Goal: Task Accomplishment & Management: Use online tool/utility

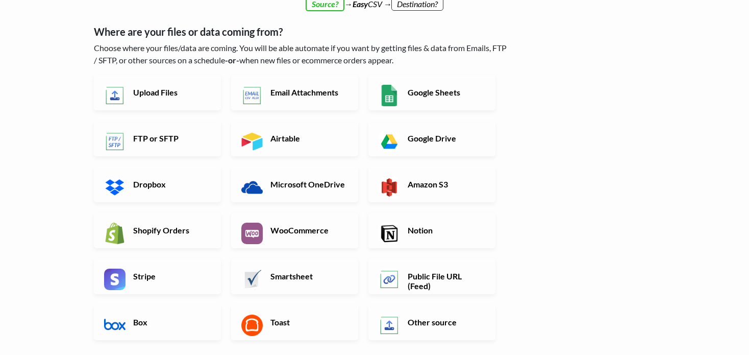
scroll to position [40, 0]
click at [165, 103] on link "Upload Files" at bounding box center [157, 93] width 127 height 36
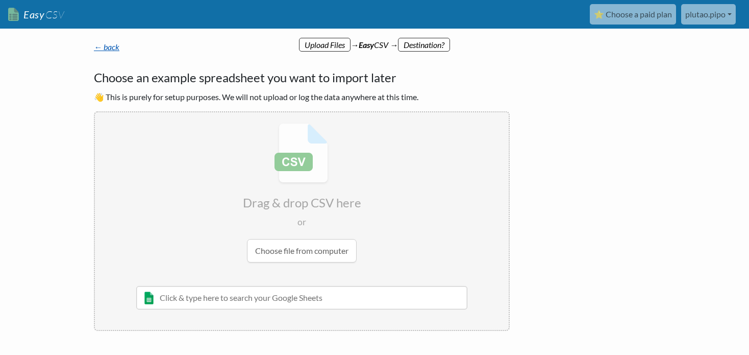
click at [116, 46] on link "← back" at bounding box center [107, 47] width 26 height 10
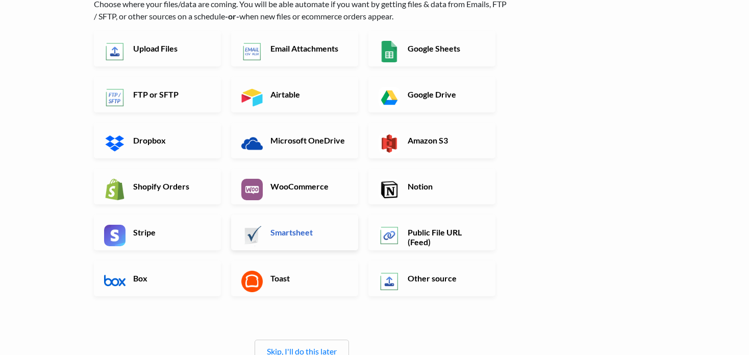
scroll to position [83, 0]
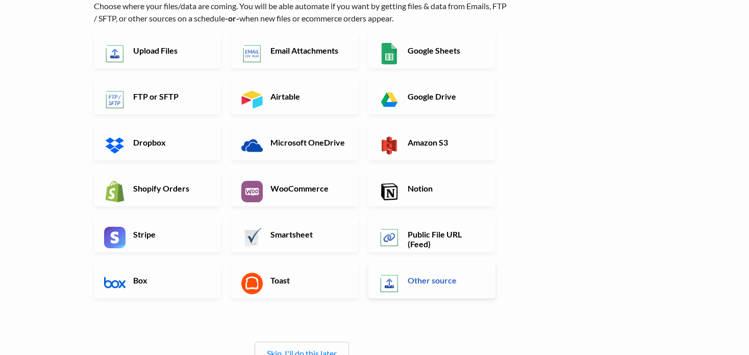
click at [400, 279] on link "Other source" at bounding box center [431, 280] width 127 height 36
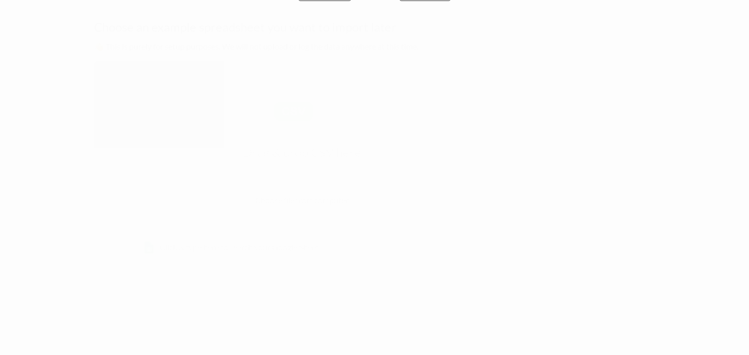
scroll to position [0, 0]
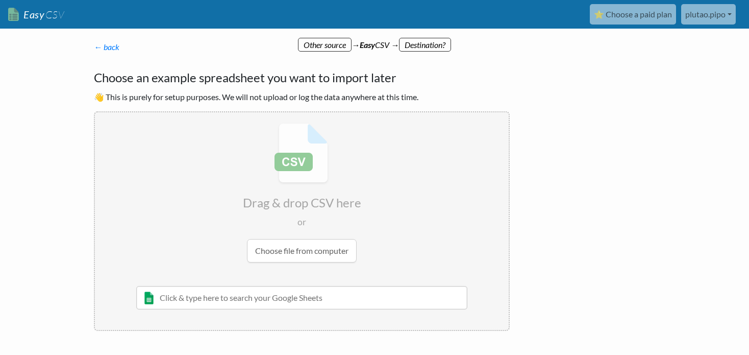
click at [340, 257] on input "file" at bounding box center [302, 192] width 414 height 161
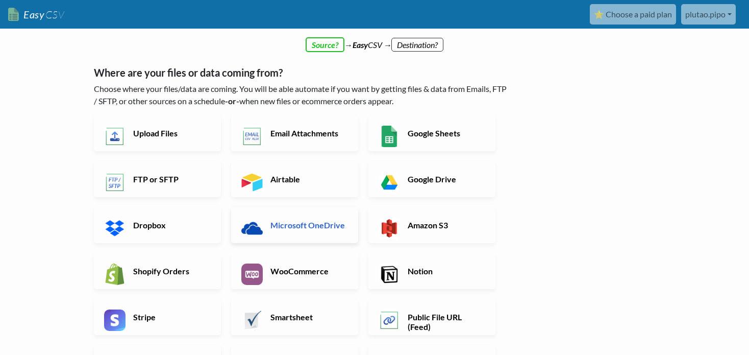
click at [279, 223] on h6 "Microsoft OneDrive" at bounding box center [308, 225] width 80 height 10
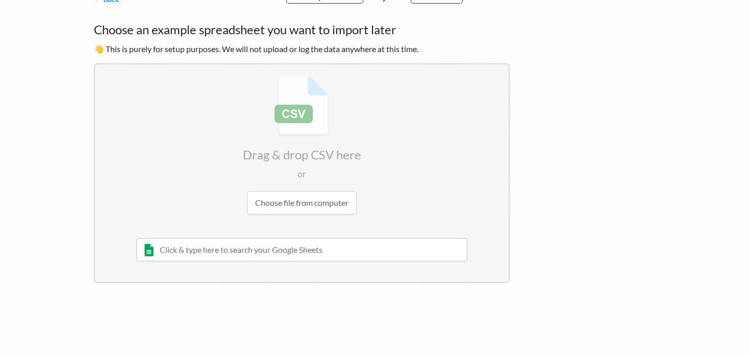
scroll to position [49, 0]
click at [318, 247] on input "text" at bounding box center [301, 248] width 331 height 23
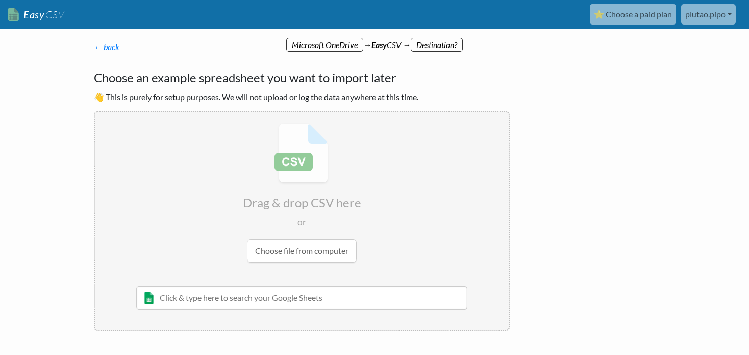
paste input "https://1drv.ms/x/c/a3ceac356e5dc2d5/EVnC2ZE266ZBrXhYGzAFefsBxvF2ehbUm2juQCZjWA…"
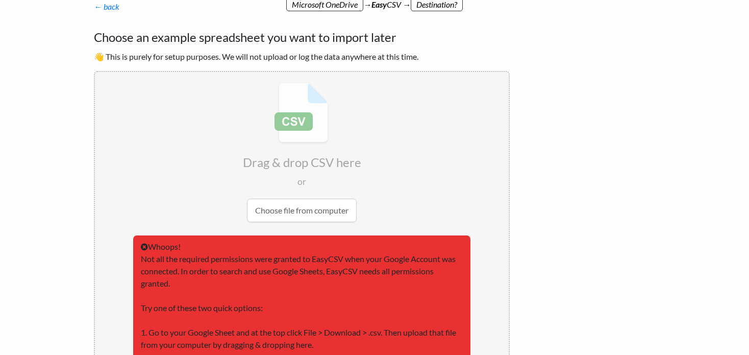
scroll to position [41, 0]
type input "https://1drv.ms/x/c/a3ceac356e5dc2d5/EVnC2ZE266ZBrXhYGzAFefsBxvF2ehbUm2juQCZjWA…"
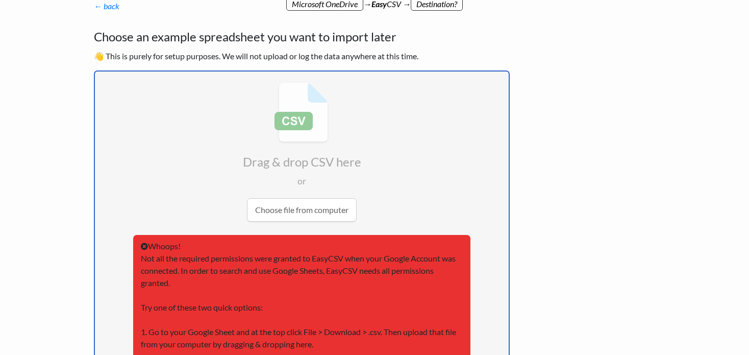
type input "C:\fakepath\Zapier.xlsx"
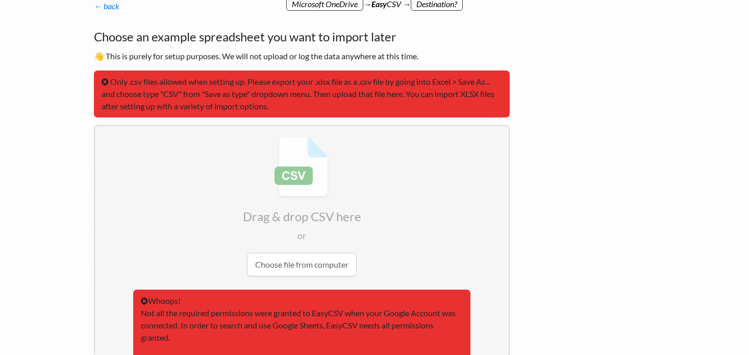
click at [321, 251] on input "file" at bounding box center [302, 206] width 414 height 161
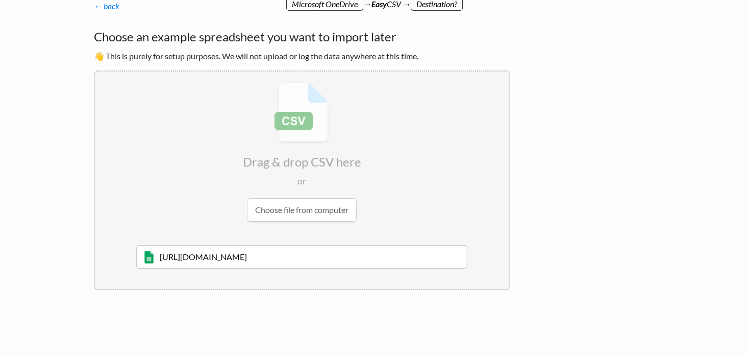
click at [309, 212] on input "file" at bounding box center [302, 151] width 414 height 161
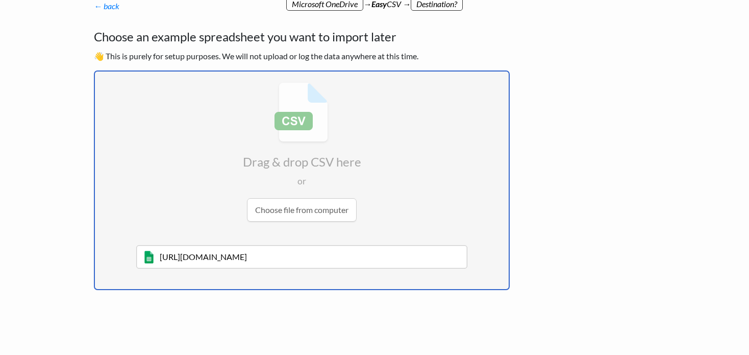
type input "C:\fakepath\Zapier.csv"
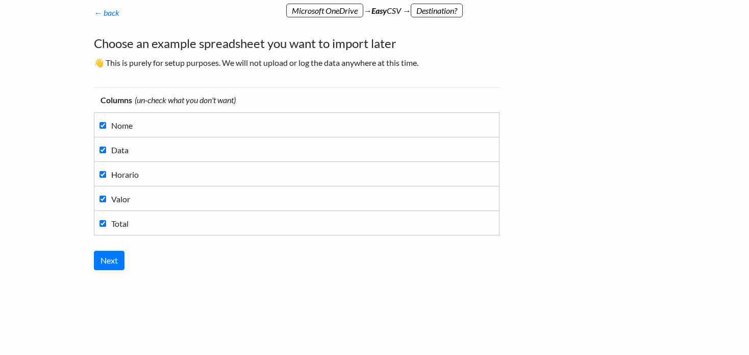
scroll to position [33, 0]
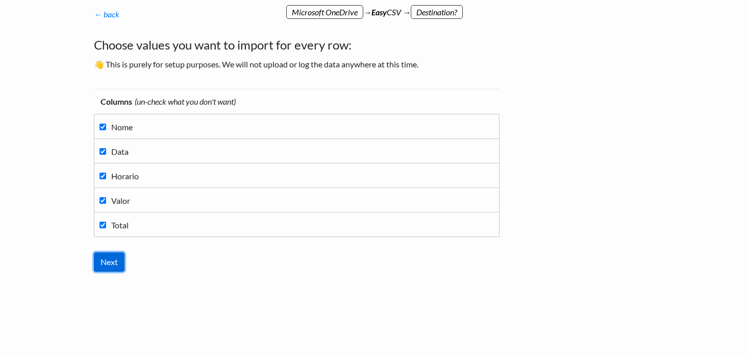
click at [119, 263] on input "Next" at bounding box center [109, 261] width 31 height 19
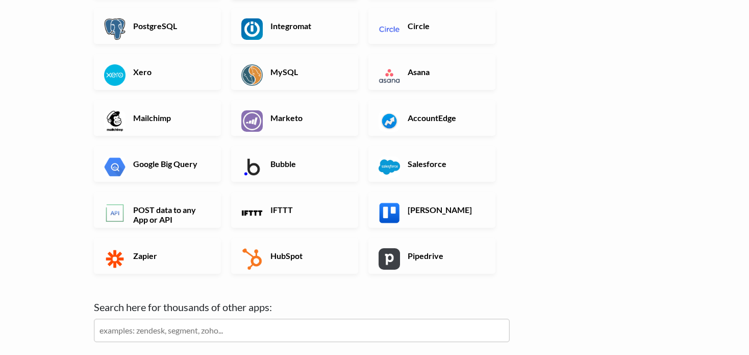
scroll to position [266, 0]
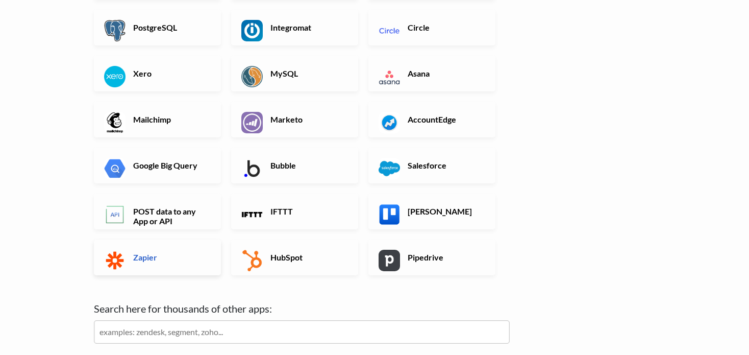
click at [187, 250] on link "Zapier" at bounding box center [157, 257] width 127 height 36
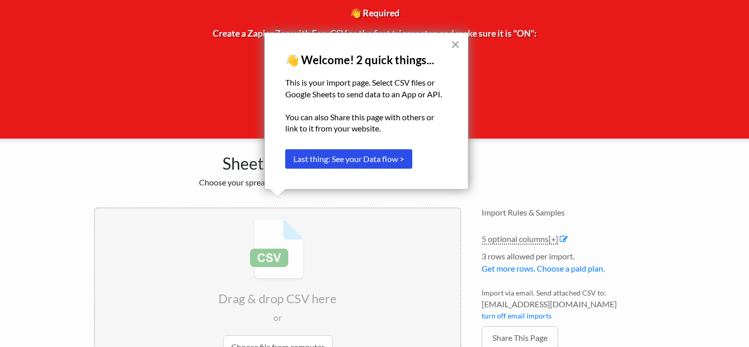
scroll to position [54, 0]
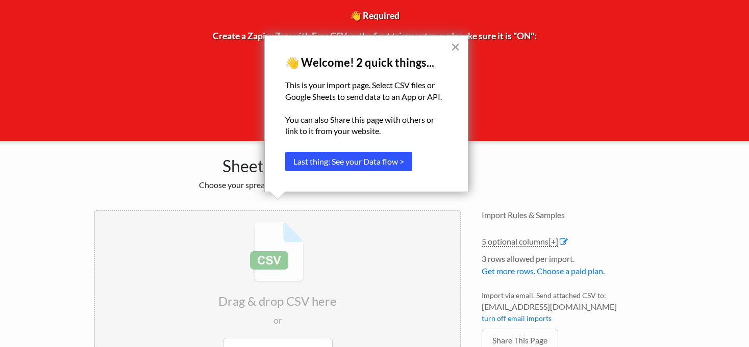
click at [379, 165] on button "Last thing: See your Data flow >" at bounding box center [348, 161] width 127 height 19
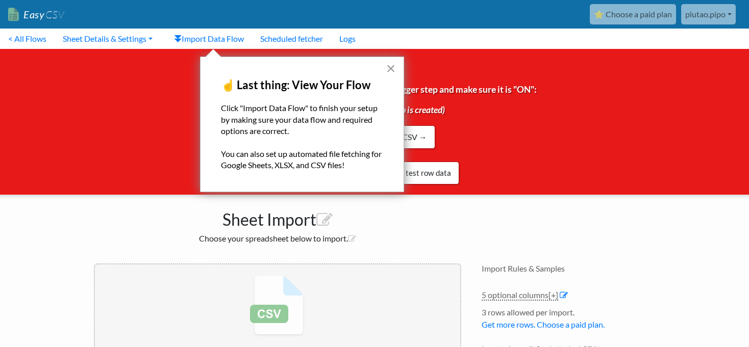
click at [392, 67] on button "×" at bounding box center [391, 68] width 10 height 16
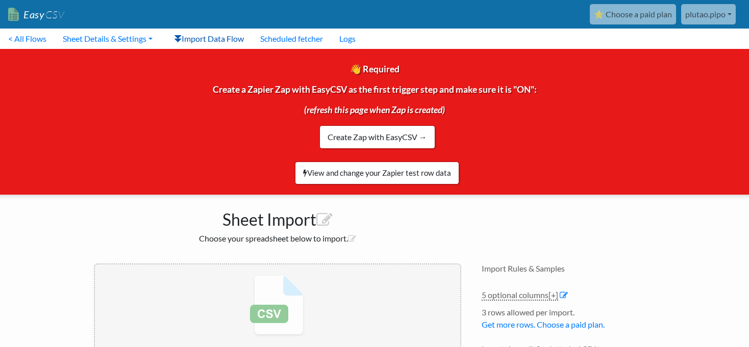
click at [209, 34] on link "Import Data Flow" at bounding box center [209, 39] width 86 height 20
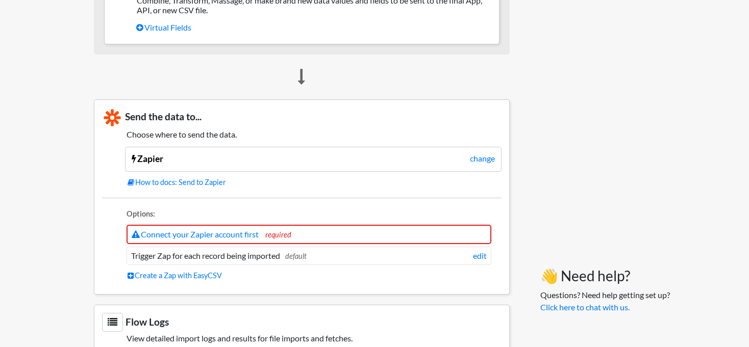
scroll to position [881, 0]
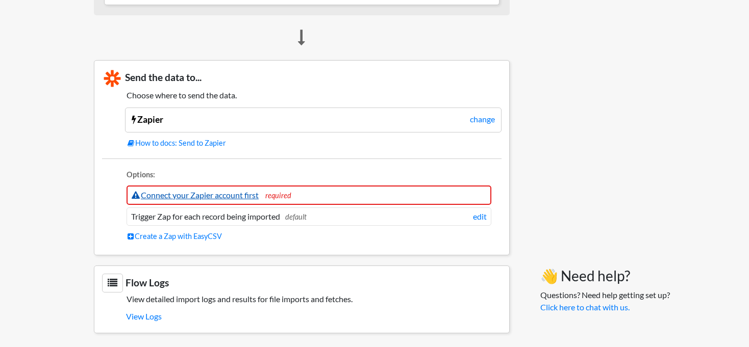
click at [236, 193] on link "Connect your Zapier account first" at bounding box center [195, 195] width 127 height 10
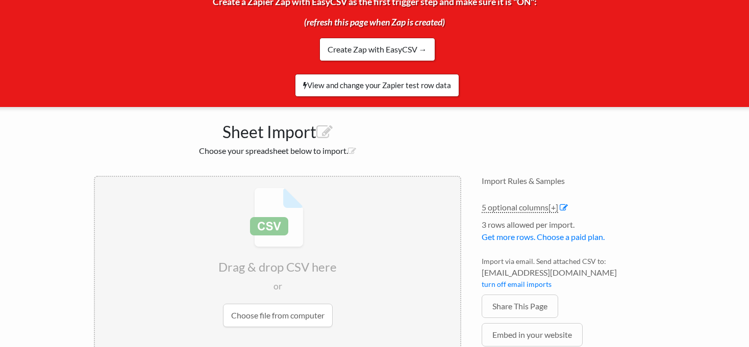
scroll to position [153, 0]
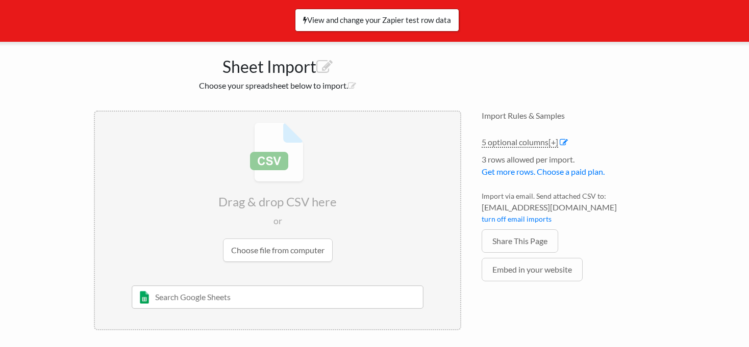
click at [313, 300] on input "text" at bounding box center [278, 297] width 292 height 23
click at [541, 144] on link "5 optional columns [+]" at bounding box center [520, 142] width 77 height 11
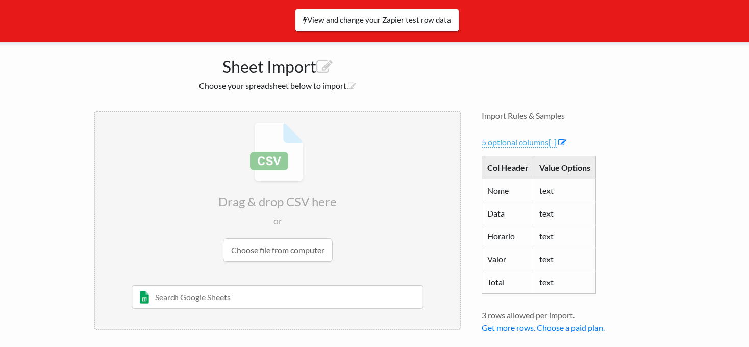
click at [541, 144] on link "5 optional columns [-]" at bounding box center [519, 142] width 75 height 11
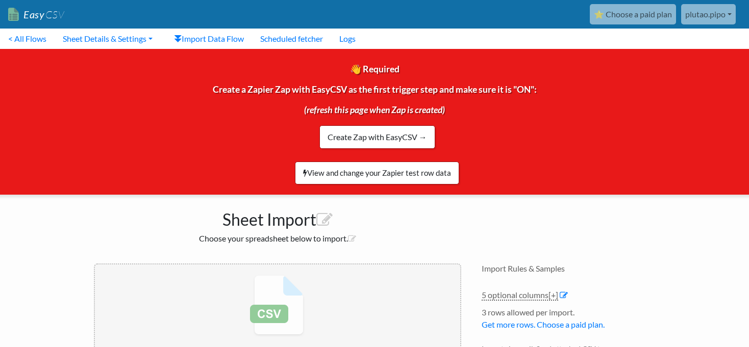
scroll to position [0, 0]
click at [114, 37] on link "Sheet Details & Settings" at bounding box center [108, 39] width 106 height 20
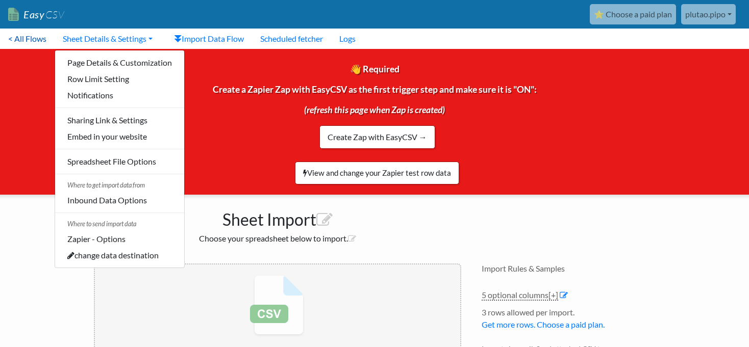
click at [36, 35] on link "< All Flows" at bounding box center [27, 39] width 55 height 20
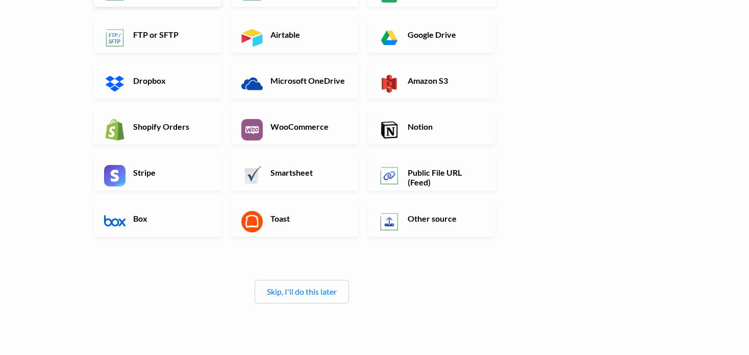
scroll to position [151, 0]
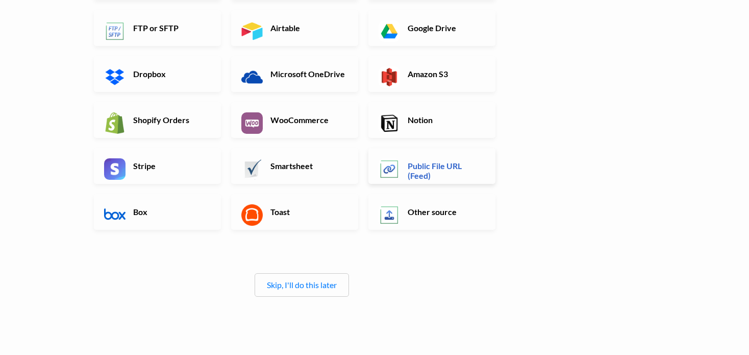
click at [418, 167] on h6 "Public File URL (Feed)" at bounding box center [445, 170] width 80 height 19
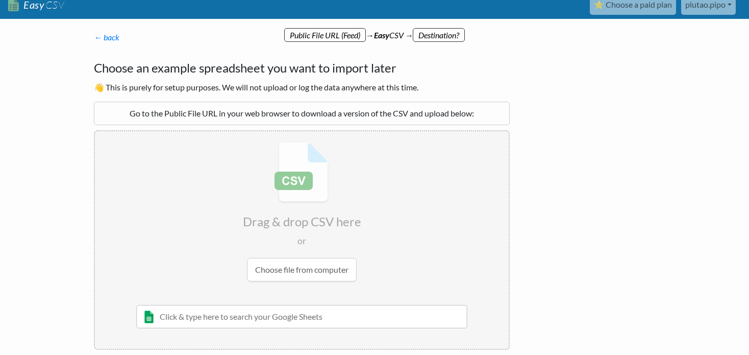
scroll to position [10, 0]
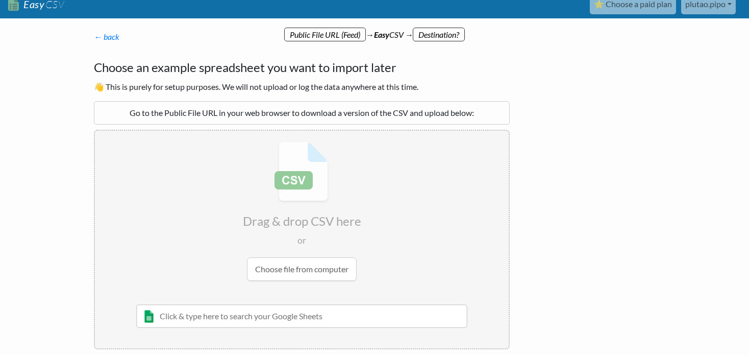
click at [316, 260] on input "file" at bounding box center [302, 211] width 414 height 161
type input "C:\fakepath\Zapier(Zapier).csv"
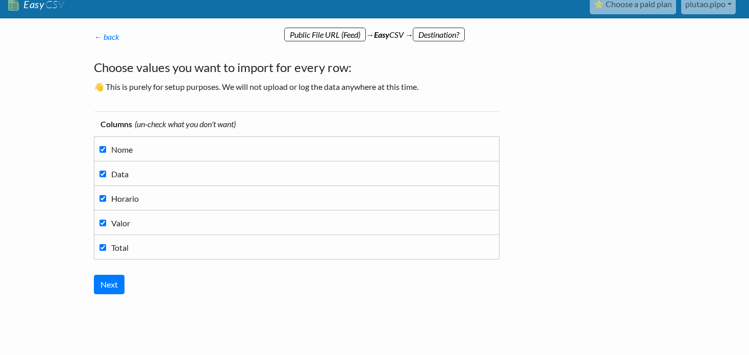
click at [106, 242] on label "Total" at bounding box center [296, 247] width 394 height 14
click at [106, 244] on input "Total" at bounding box center [102, 247] width 7 height 7
checkbox input "false"
click at [107, 151] on label "Nome" at bounding box center [296, 149] width 394 height 14
click at [106, 151] on input "Nome" at bounding box center [102, 149] width 7 height 7
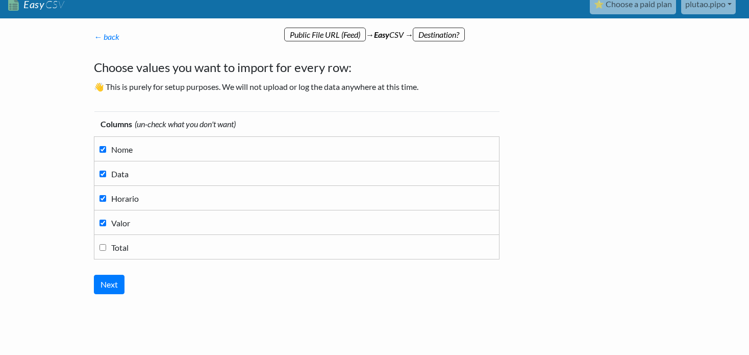
checkbox input "false"
click at [110, 284] on input "Next" at bounding box center [109, 283] width 31 height 19
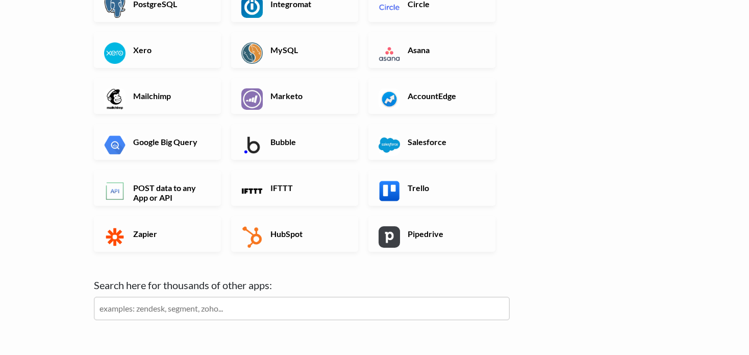
scroll to position [292, 0]
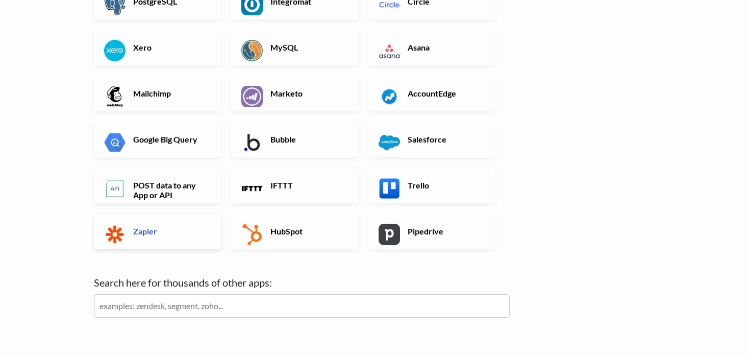
click at [183, 231] on h6 "Zapier" at bounding box center [171, 231] width 80 height 10
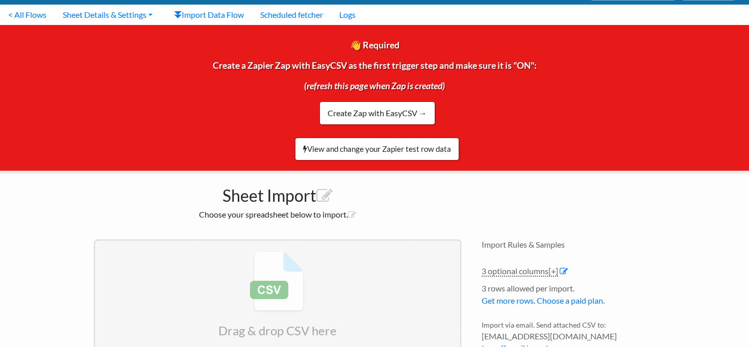
scroll to position [153, 0]
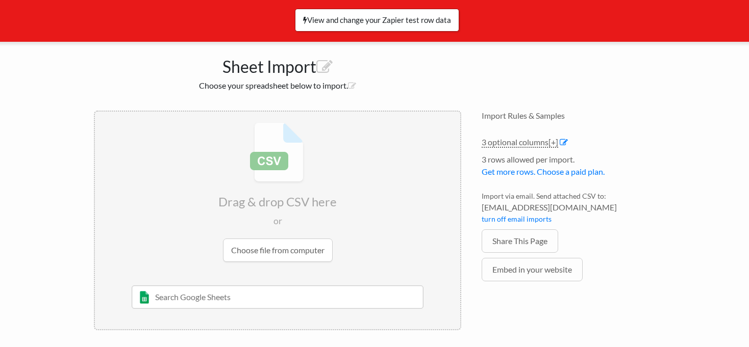
click at [283, 247] on input "file" at bounding box center [277, 192] width 365 height 161
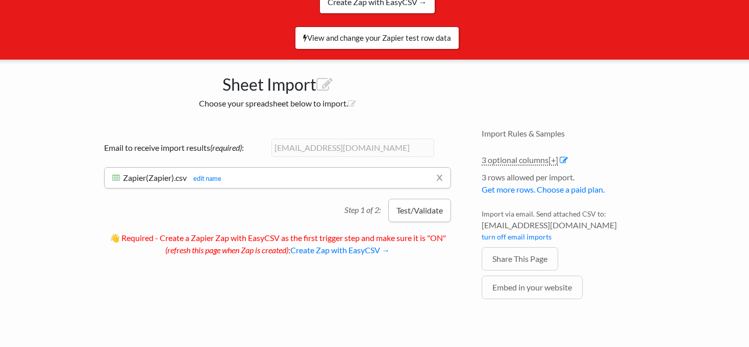
click at [415, 211] on button "Test/Validate" at bounding box center [419, 210] width 63 height 23
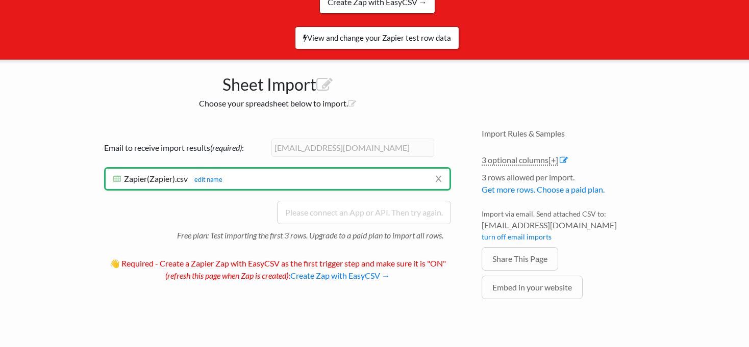
click at [402, 192] on div "Email to receive import results (required) : plutao.pipo@gmail.com x Zapier(Zap…" at bounding box center [277, 213] width 367 height 168
click at [584, 227] on span "[EMAIL_ADDRESS][DOMAIN_NAME]" at bounding box center [568, 225] width 173 height 12
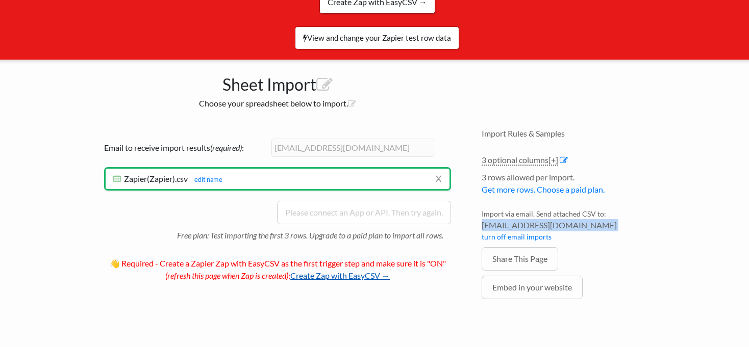
copy li "[EMAIL_ADDRESS][DOMAIN_NAME]"
click at [354, 273] on link "Create Zap with EasyCSV →" at bounding box center [339, 276] width 99 height 10
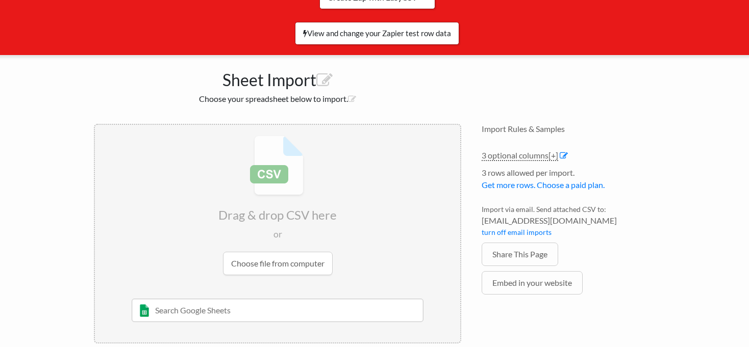
scroll to position [153, 0]
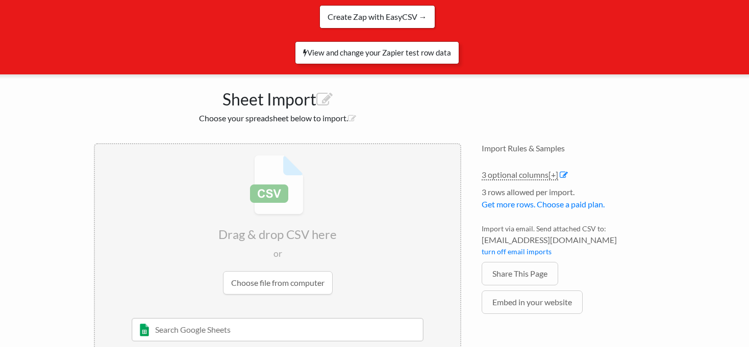
scroll to position [153, 0]
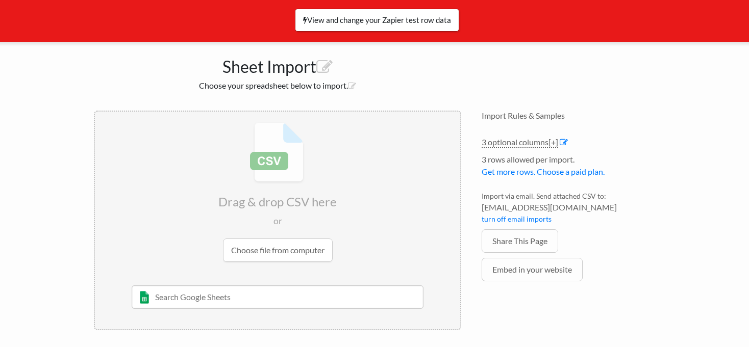
click at [306, 247] on input "file" at bounding box center [277, 192] width 365 height 161
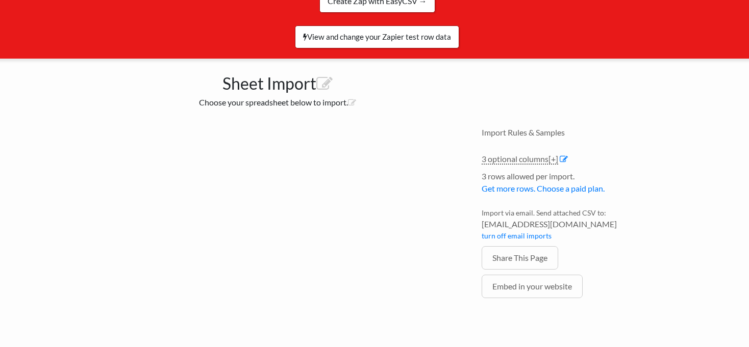
scroll to position [135, 0]
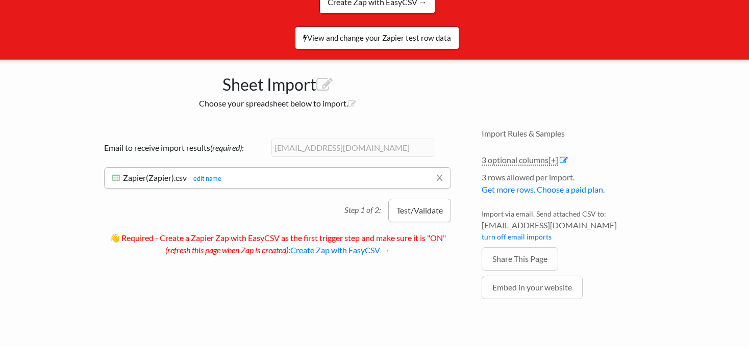
click at [429, 215] on button "Test/Validate" at bounding box center [419, 210] width 63 height 23
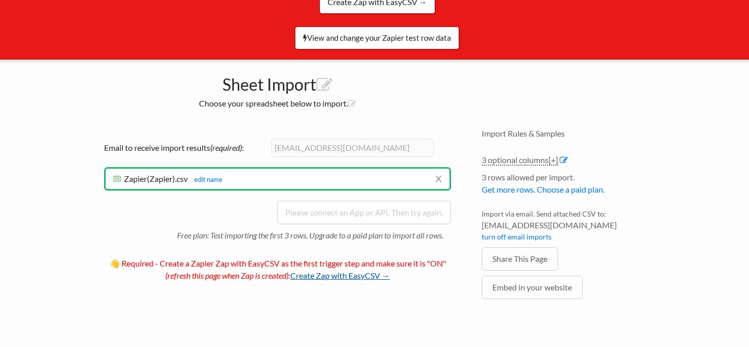
click at [356, 274] on link "Create Zap with EasyCSV →" at bounding box center [339, 276] width 99 height 10
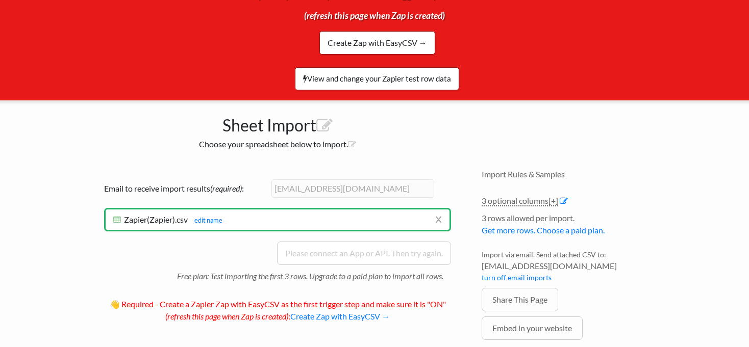
scroll to position [94, 0]
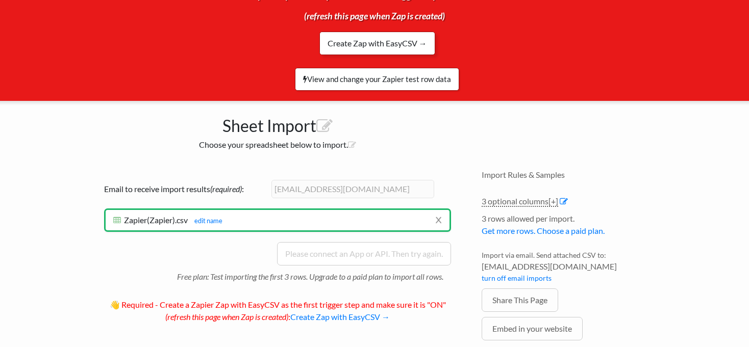
click at [395, 41] on link "Create Zap with EasyCSV →" at bounding box center [377, 43] width 116 height 23
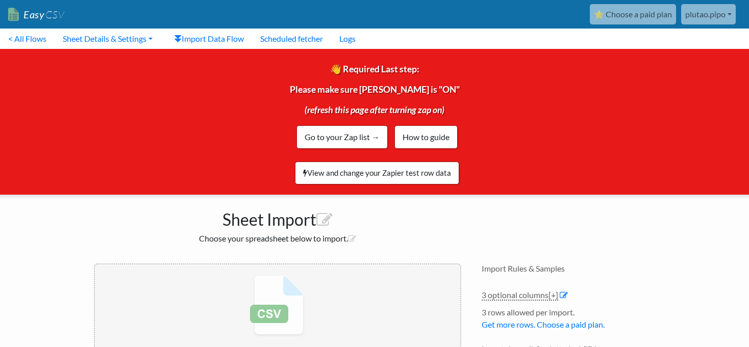
scroll to position [153, 0]
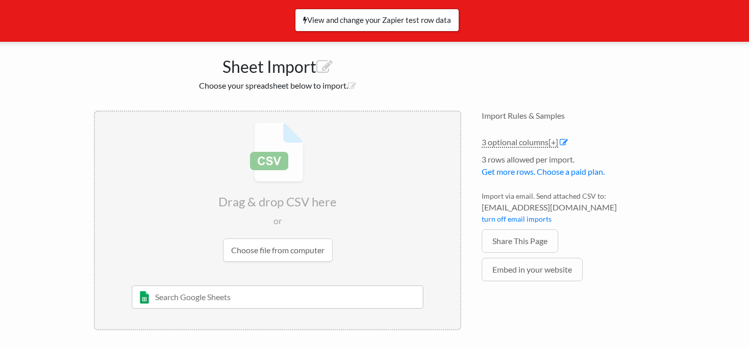
click at [222, 295] on input "text" at bounding box center [278, 297] width 292 height 23
click at [87, 77] on div "Sheet Import Choose your spreadsheet below to import." at bounding box center [278, 71] width 388 height 59
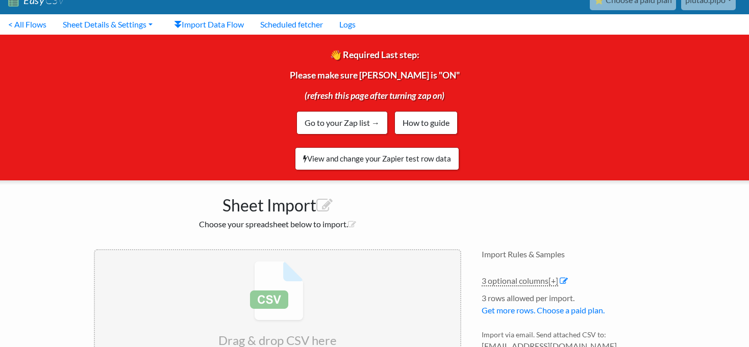
scroll to position [12, 0]
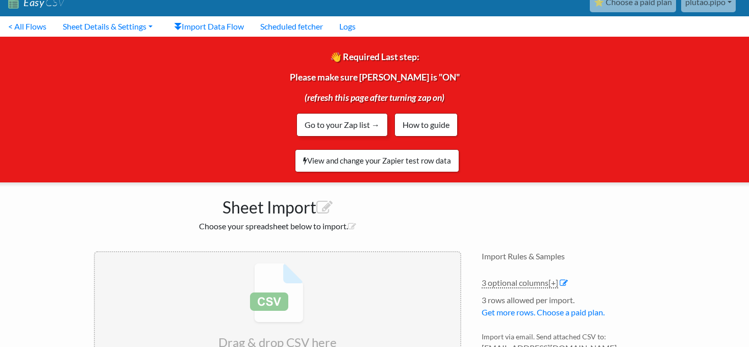
click at [376, 128] on link "Go to your Zap list →" at bounding box center [341, 124] width 91 height 23
